Goal: Task Accomplishment & Management: Use online tool/utility

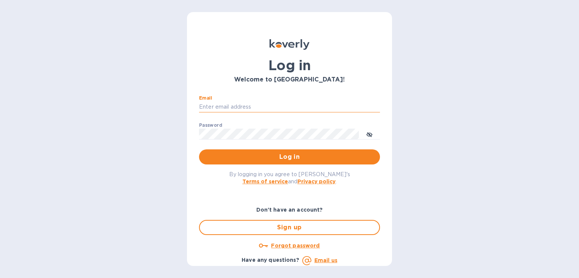
click at [205, 107] on input "Email" at bounding box center [289, 106] width 181 height 11
type input "valerie@tfilabs.com"
click at [317, 151] on button "Log in" at bounding box center [289, 156] width 181 height 15
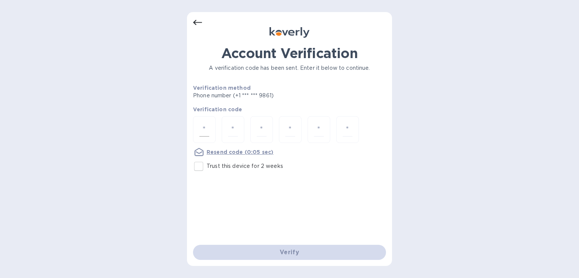
click at [200, 134] on input "number" at bounding box center [205, 130] width 10 height 14
type input "8"
type input "5"
type input "2"
type input "6"
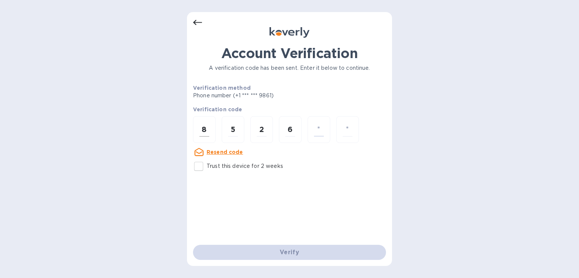
type input "3"
type input "0"
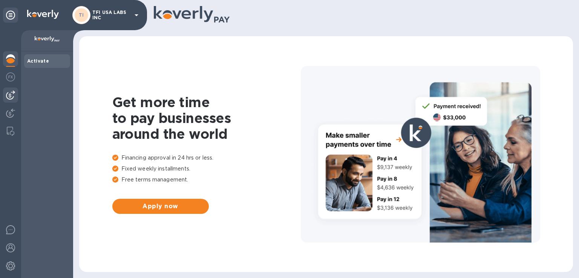
click at [13, 99] on img at bounding box center [10, 95] width 9 height 9
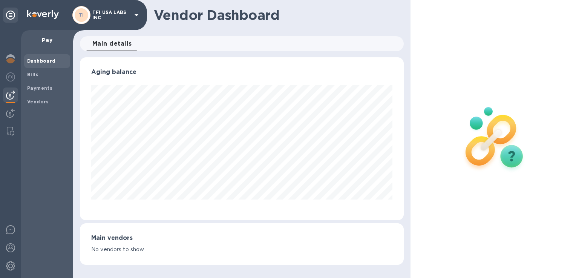
scroll to position [163, 324]
click at [32, 78] on span "Bills" at bounding box center [32, 75] width 11 height 8
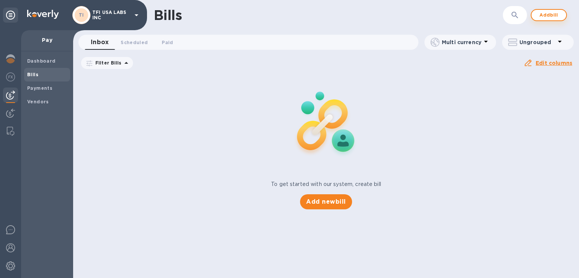
click at [546, 15] on span "Add bill" at bounding box center [549, 15] width 23 height 9
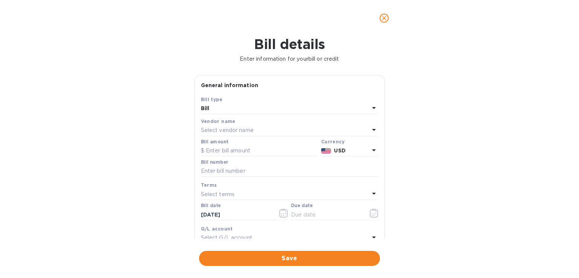
click at [267, 126] on div "Select vendor name" at bounding box center [285, 130] width 169 height 11
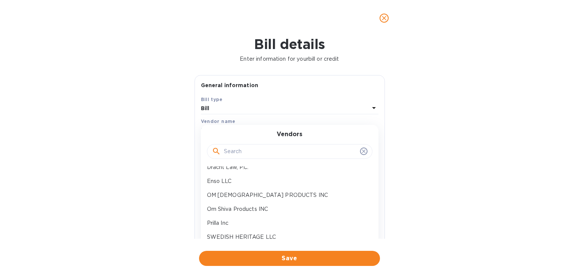
scroll to position [34, 0]
click at [257, 193] on p "OM [DEMOGRAPHIC_DATA] PRODUCTS INC" at bounding box center [287, 195] width 160 height 8
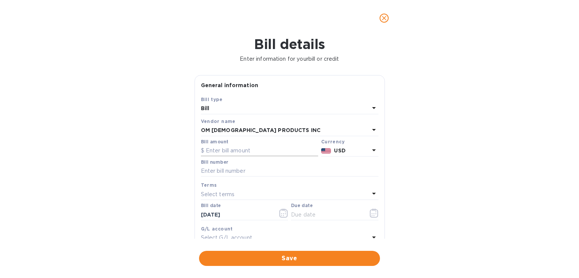
click at [223, 152] on input "text" at bounding box center [259, 150] width 117 height 11
type input "132,260.40"
click at [218, 170] on input "text" at bounding box center [290, 171] width 178 height 11
click at [234, 172] on input "text" at bounding box center [290, 171] width 178 height 11
click at [216, 172] on input "text" at bounding box center [290, 171] width 178 height 11
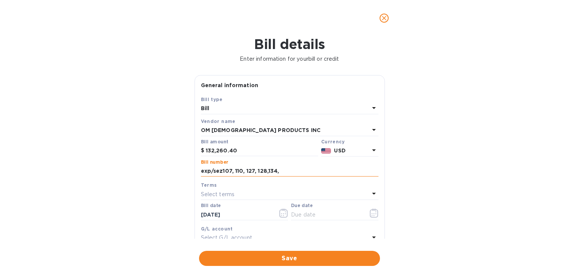
click at [283, 170] on input "exp/sez107, 110, 127, 128,134," at bounding box center [290, 171] width 178 height 11
type input "exp/sez107, 110, 127, 128,134"
click at [368, 218] on button "button" at bounding box center [374, 213] width 18 height 18
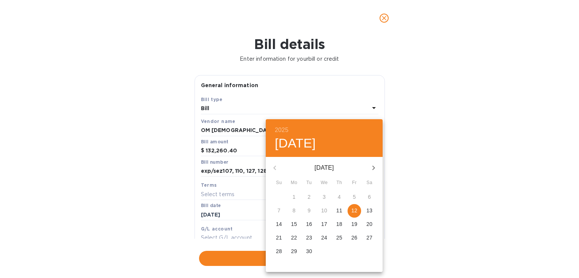
click at [352, 213] on p "12" at bounding box center [354, 211] width 6 height 8
type input "[DATE]"
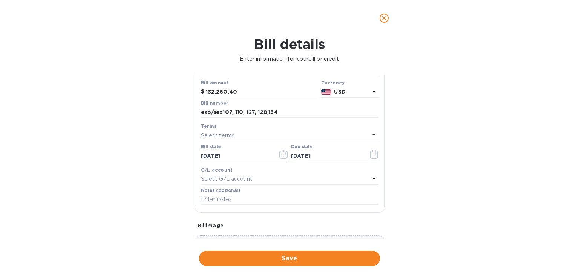
scroll to position [59, 0]
click at [223, 258] on span "Save" at bounding box center [289, 258] width 169 height 9
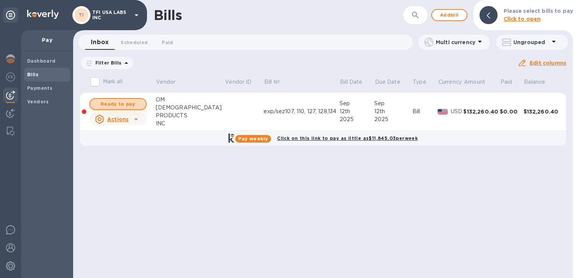
drag, startPoint x: 122, startPoint y: 105, endPoint x: 110, endPoint y: 104, distance: 11.8
click at [110, 104] on span "Ready to pay" at bounding box center [118, 104] width 44 height 9
checkbox input "true"
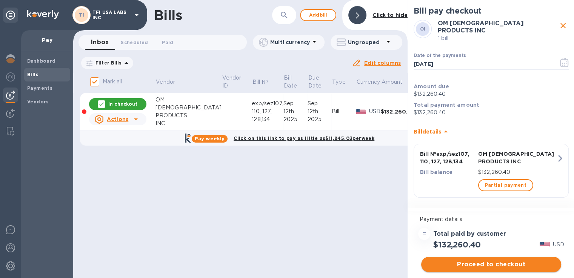
click at [454, 262] on span "Proceed to checkout" at bounding box center [491, 264] width 128 height 9
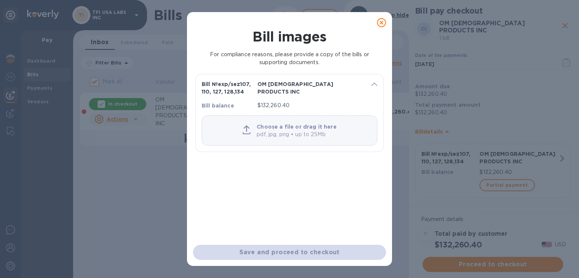
click at [378, 25] on icon at bounding box center [381, 22] width 9 height 9
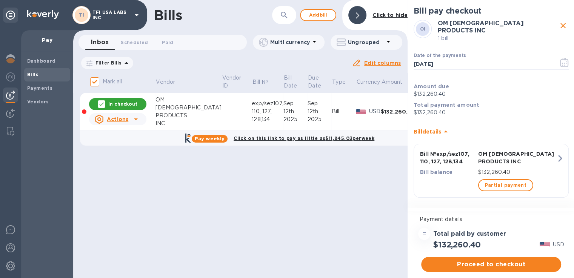
click at [137, 122] on icon at bounding box center [135, 119] width 9 height 9
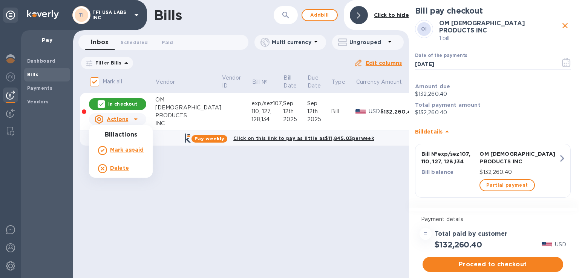
click at [122, 170] on b "Delete" at bounding box center [119, 168] width 19 height 6
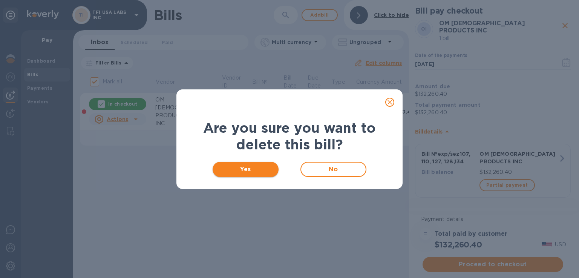
click at [232, 166] on span "Yes" at bounding box center [246, 169] width 54 height 9
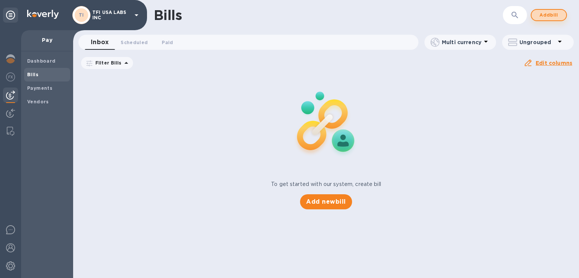
click at [543, 14] on span "Add bill" at bounding box center [549, 15] width 23 height 9
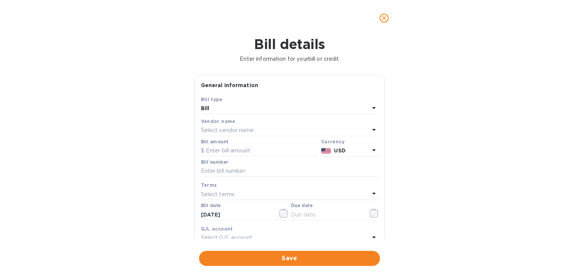
click at [247, 130] on p "Select vendor name" at bounding box center [227, 130] width 53 height 8
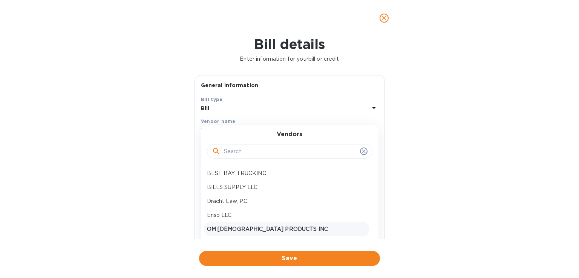
click at [240, 224] on div "OM [DEMOGRAPHIC_DATA] PRODUCTS INC" at bounding box center [287, 229] width 166 height 14
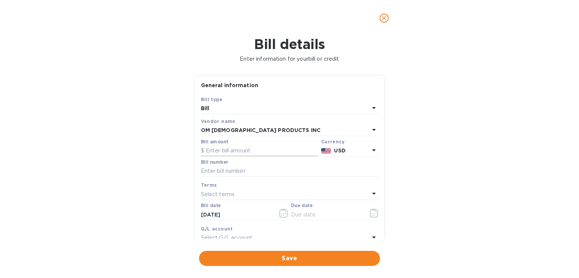
click at [221, 151] on input "text" at bounding box center [259, 150] width 117 height 11
type input "71,073.9"
click at [221, 170] on input "text" at bounding box center [290, 171] width 178 height 11
type input "EXP/sez107, 110, 127"
click at [375, 211] on icon "button" at bounding box center [374, 213] width 9 height 9
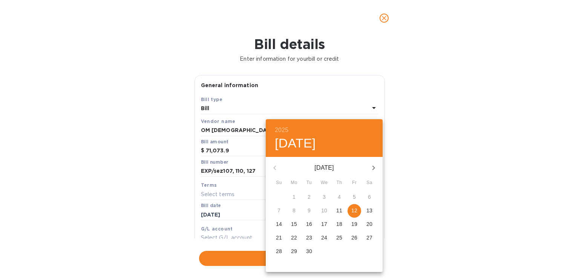
click at [351, 214] on span "12" at bounding box center [355, 211] width 14 height 8
type input "[DATE]"
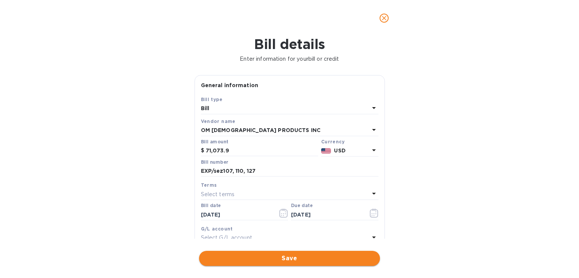
click at [299, 252] on button "Save" at bounding box center [289, 258] width 181 height 15
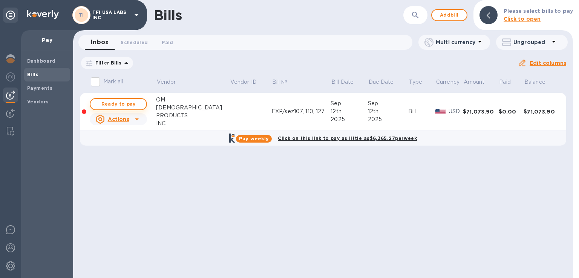
click at [115, 104] on span "Ready to pay" at bounding box center [119, 104] width 44 height 9
checkbox input "true"
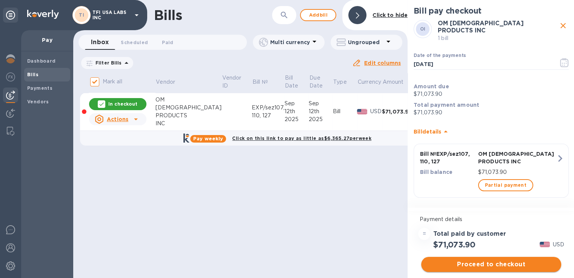
click at [453, 263] on span "Proceed to checkout" at bounding box center [491, 264] width 128 height 9
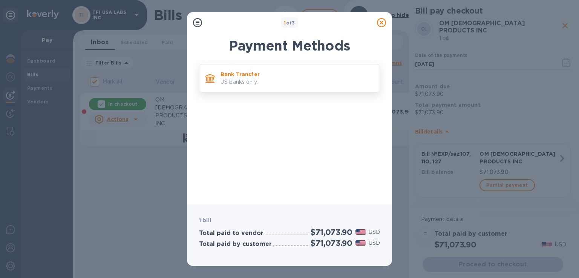
click at [242, 85] on p "US banks only." at bounding box center [297, 82] width 153 height 8
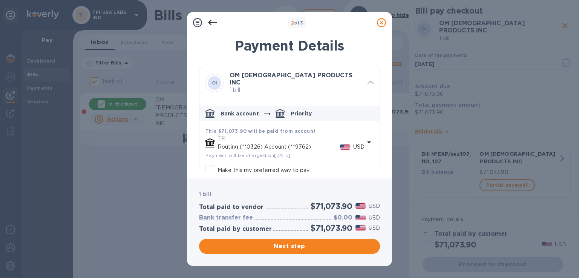
click at [361, 143] on p "USD" at bounding box center [358, 147] width 11 height 8
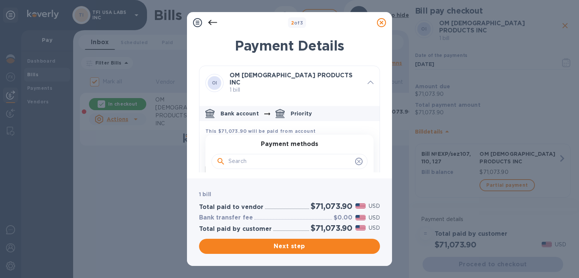
click at [357, 160] on span "default-method" at bounding box center [359, 162] width 8 height 8
click at [356, 158] on icon "default-method" at bounding box center [359, 161] width 6 height 6
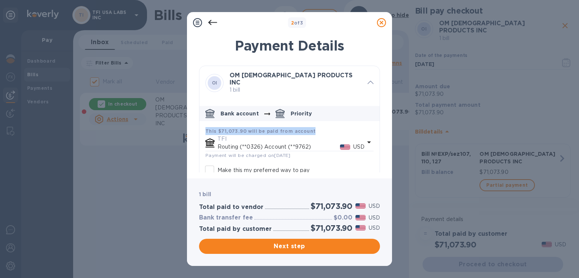
drag, startPoint x: 377, startPoint y: 105, endPoint x: 378, endPoint y: 126, distance: 21.1
click at [378, 126] on div "OI OM SHIVA PRODUCTS INC 1 bill Bank account Priority This $71,073.90 will be p…" at bounding box center [289, 119] width 181 height 107
click at [367, 141] on icon "default-method" at bounding box center [369, 142] width 4 height 2
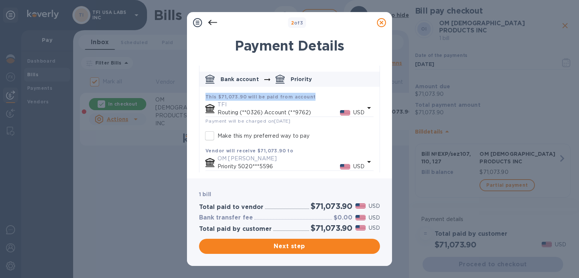
scroll to position [35, 0]
click at [312, 107] on p "Routing (**0326) Account (**9762)" at bounding box center [279, 111] width 123 height 8
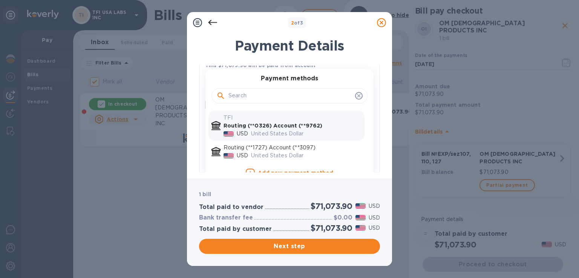
scroll to position [66, 0]
click at [291, 150] on div "United States Dollar" at bounding box center [307, 155] width 114 height 11
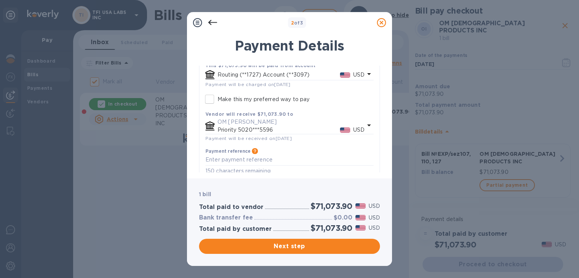
scroll to position [63, 0]
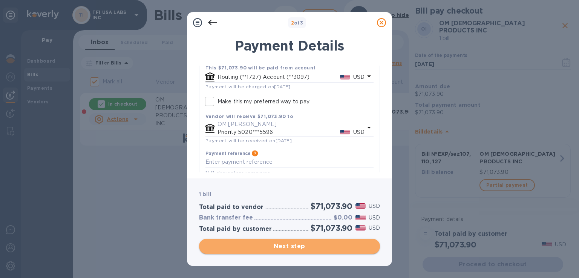
click at [275, 246] on span "Next step" at bounding box center [289, 246] width 169 height 9
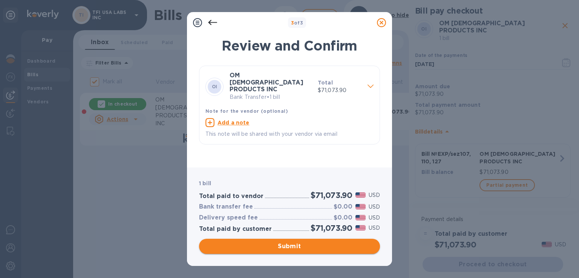
click at [259, 246] on span "Submit" at bounding box center [289, 246] width 169 height 9
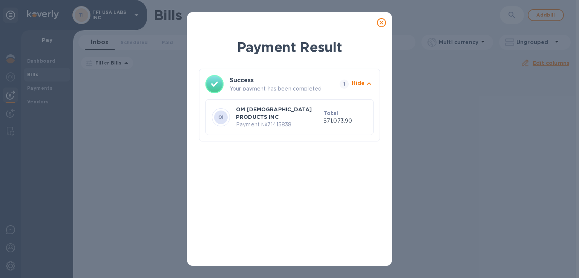
click at [378, 25] on icon at bounding box center [381, 22] width 9 height 9
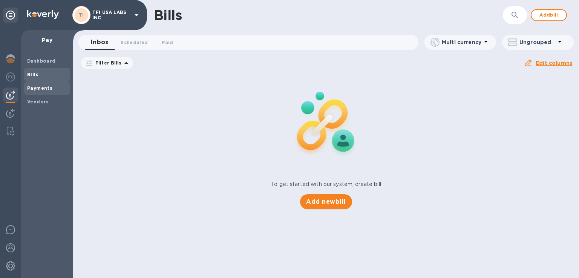
click at [44, 90] on b "Payments" at bounding box center [39, 88] width 25 height 6
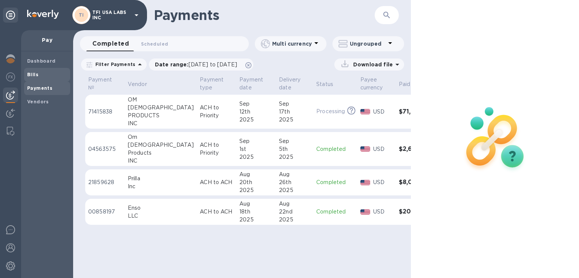
click at [48, 77] on span "Bills" at bounding box center [47, 75] width 40 height 8
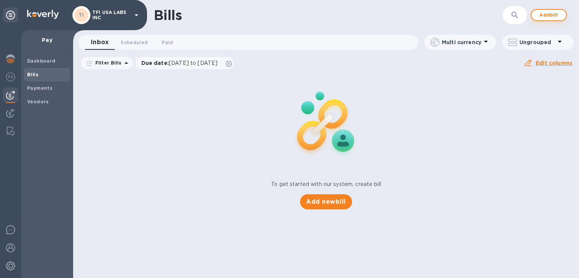
click at [550, 17] on span "Add bill" at bounding box center [549, 15] width 23 height 9
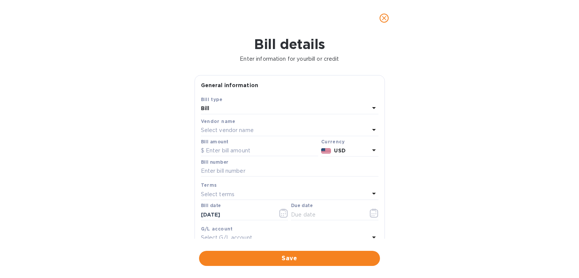
click at [282, 133] on div "Select vendor name" at bounding box center [285, 130] width 169 height 11
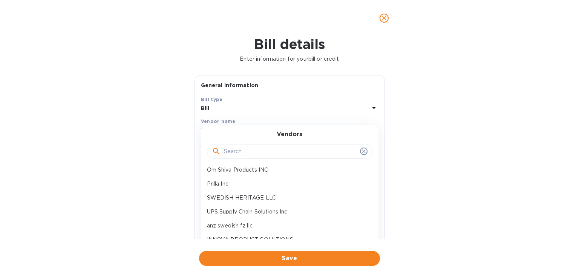
scroll to position [74, 0]
click at [242, 185] on p "Prilla Inc" at bounding box center [287, 183] width 160 height 8
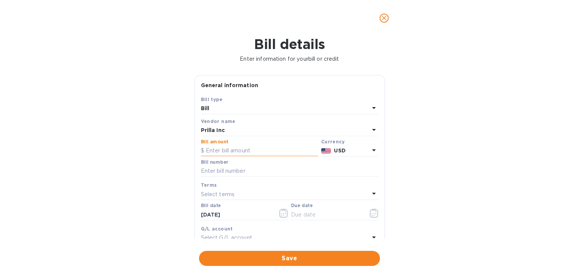
click at [225, 150] on input "text" at bounding box center [259, 150] width 117 height 11
type input "4,041.00"
click at [219, 168] on input "text" at bounding box center [290, 171] width 178 height 11
type input "1022"
click at [370, 214] on icon "button" at bounding box center [374, 213] width 9 height 9
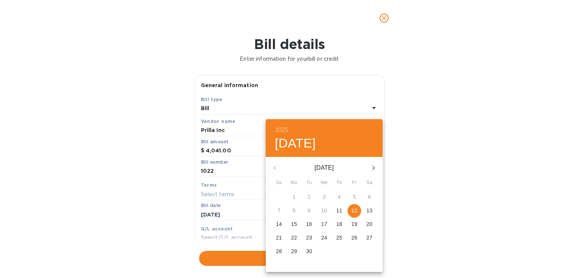
click at [297, 224] on p "15" at bounding box center [294, 224] width 6 height 8
type input "[DATE]"
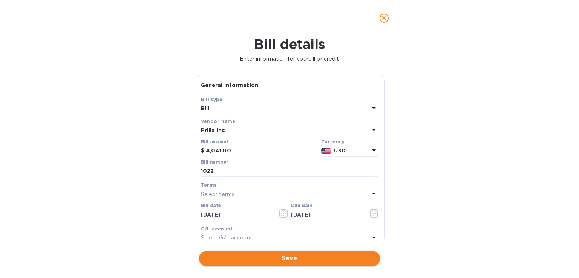
click at [262, 256] on span "Save" at bounding box center [289, 258] width 169 height 9
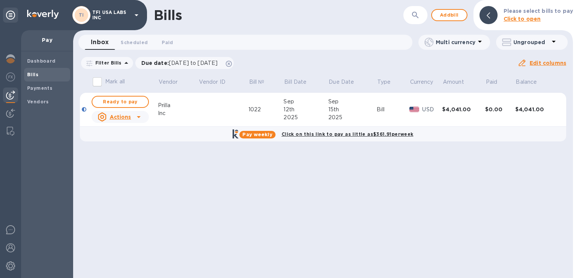
click at [123, 103] on span "Ready to pay" at bounding box center [120, 101] width 44 height 9
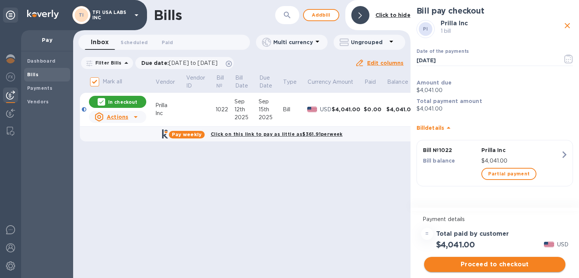
click at [456, 261] on span "Proceed to checkout" at bounding box center [494, 264] width 129 height 9
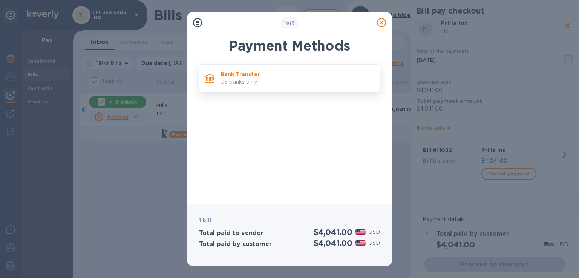
click at [260, 85] on p "US banks only." at bounding box center [297, 82] width 153 height 8
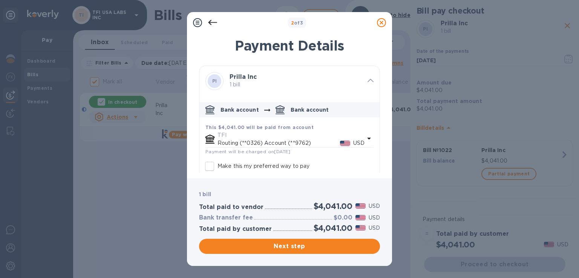
click at [361, 140] on p "USD" at bounding box center [358, 143] width 11 height 8
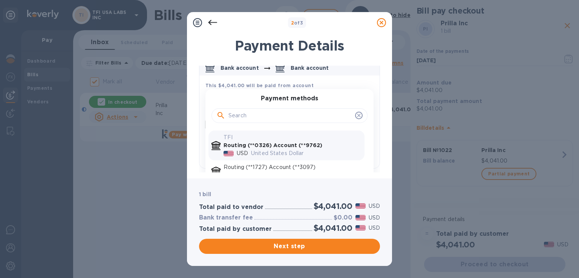
scroll to position [54, 0]
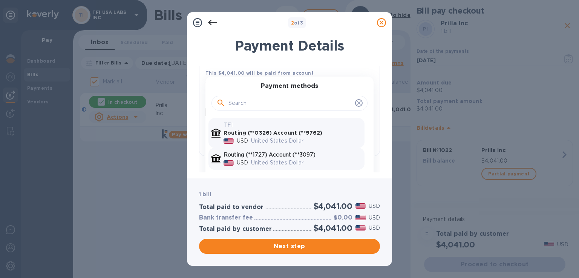
click at [315, 156] on p "Routing (**1727) Account (**3097)" at bounding box center [293, 155] width 138 height 8
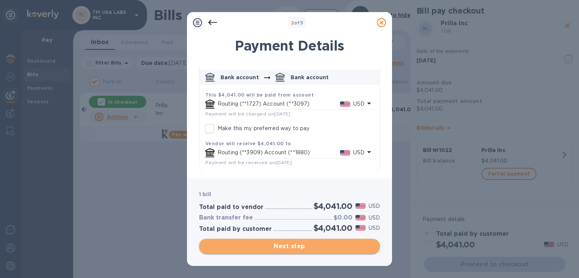
click at [259, 241] on button "Next step" at bounding box center [289, 246] width 181 height 15
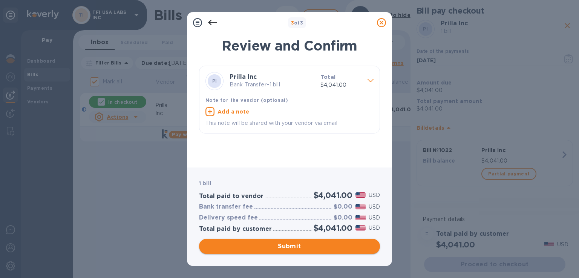
click at [259, 241] on button "Submit" at bounding box center [289, 246] width 181 height 15
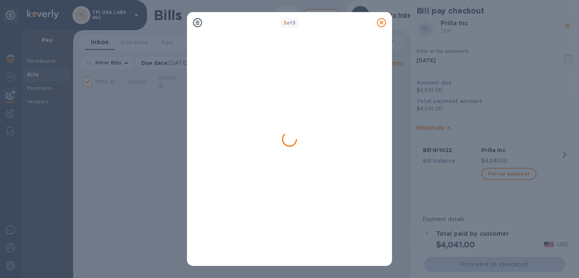
checkbox input "false"
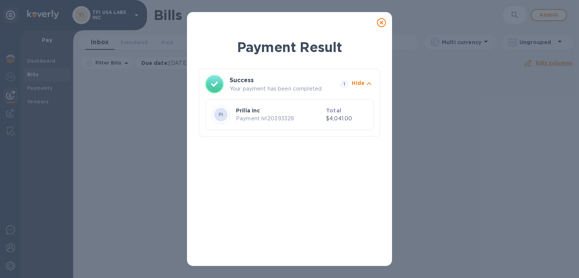
click at [381, 25] on icon at bounding box center [381, 22] width 9 height 9
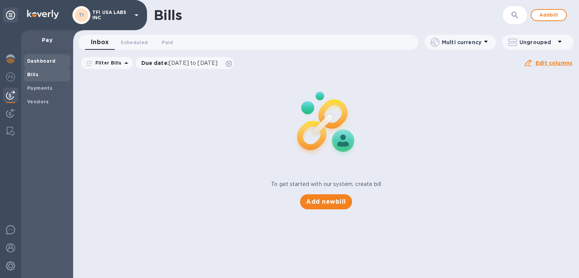
click at [49, 63] on b "Dashboard" at bounding box center [41, 61] width 29 height 6
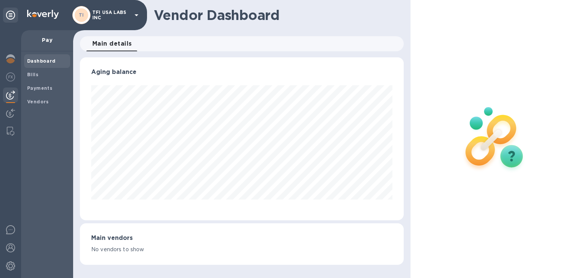
scroll to position [163, 324]
